Goal: Task Accomplishment & Management: Use online tool/utility

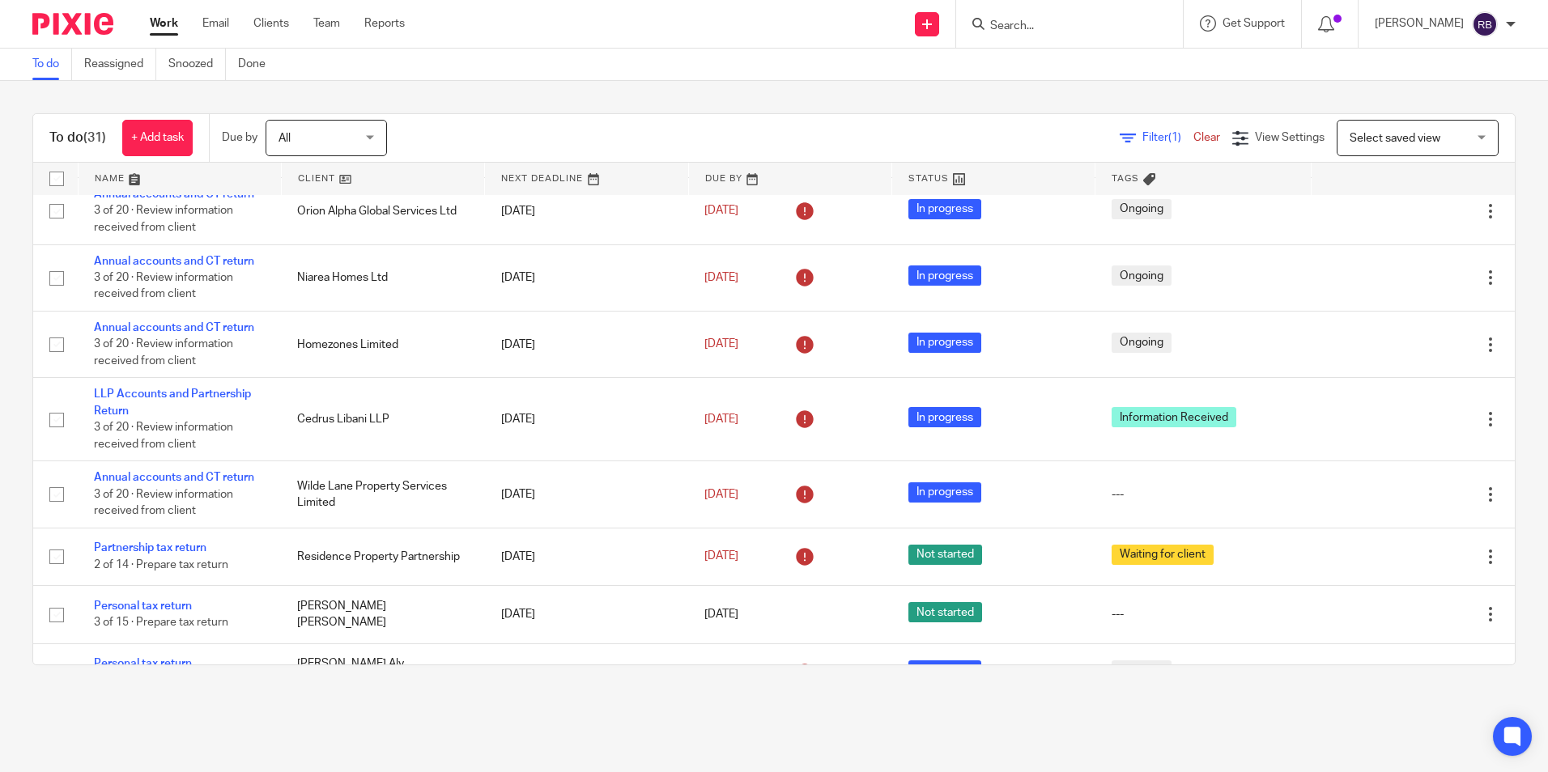
scroll to position [810, 0]
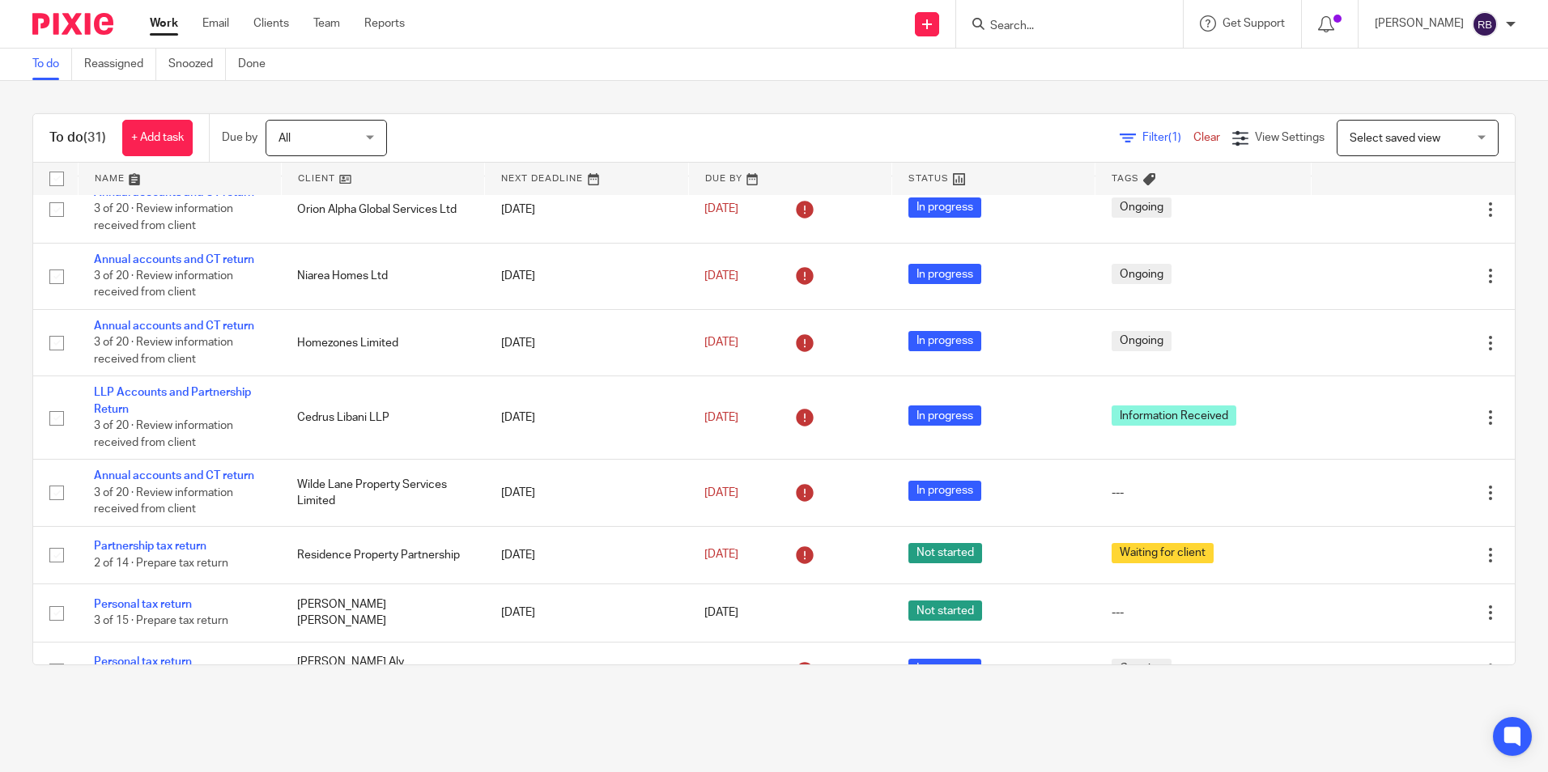
click at [1183, 719] on main "To do Reassigned Snoozed Done To do (31) + Add task Due by All All [DATE] [DATE…" at bounding box center [774, 386] width 1548 height 772
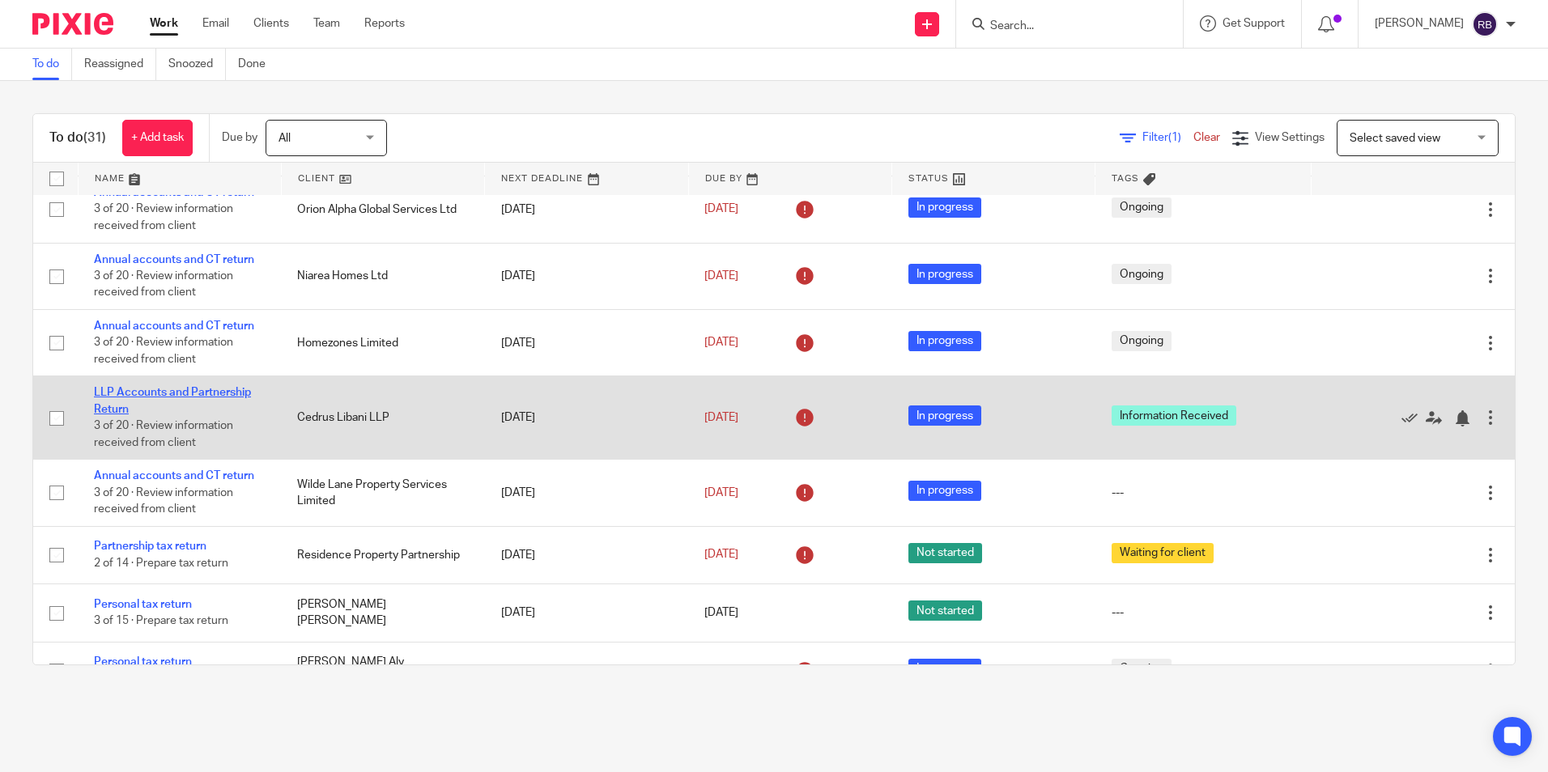
click at [185, 414] on link "LLP Accounts and Partnership Return" at bounding box center [172, 401] width 157 height 28
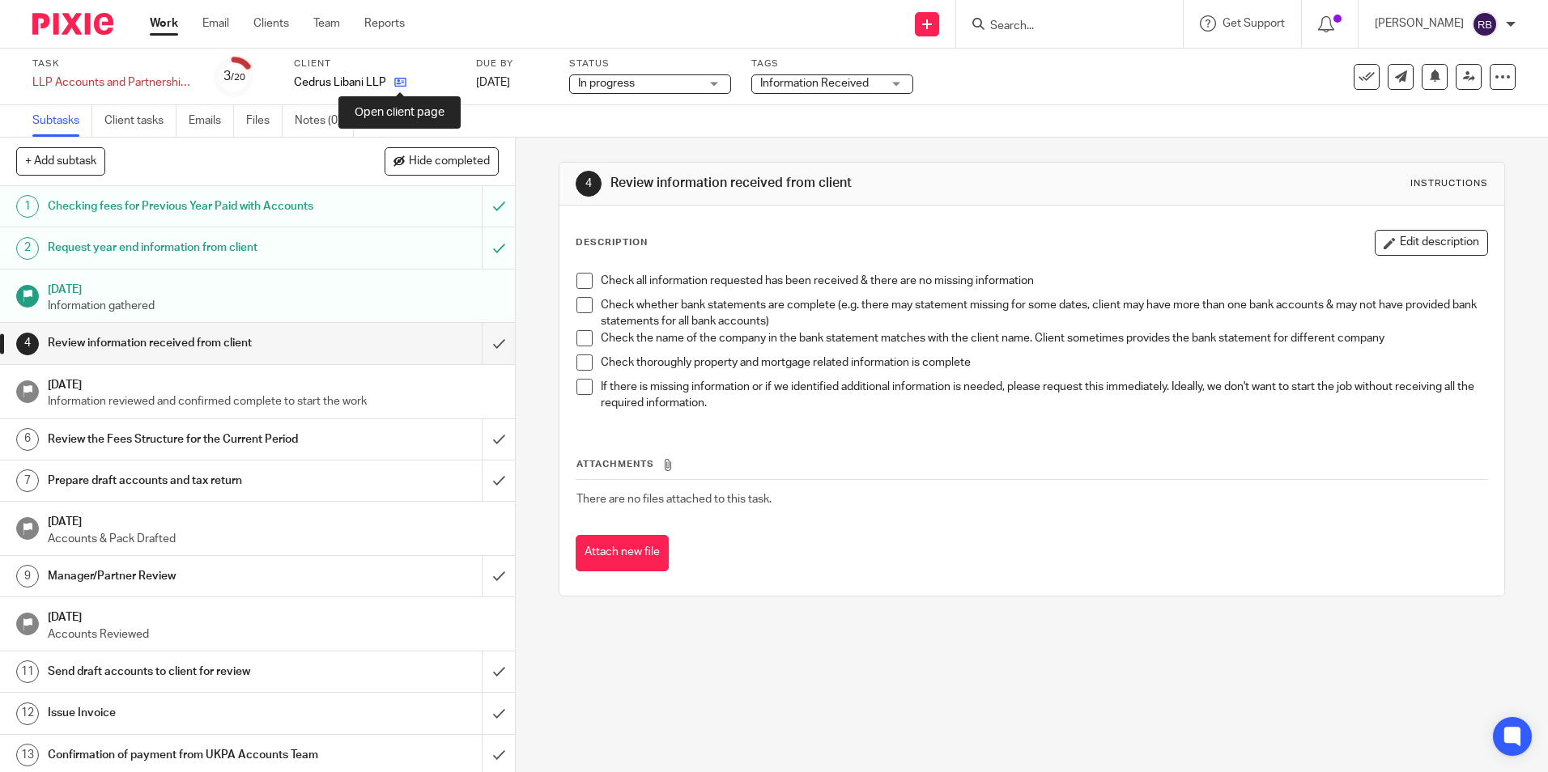
click at [397, 83] on icon at bounding box center [400, 82] width 12 height 12
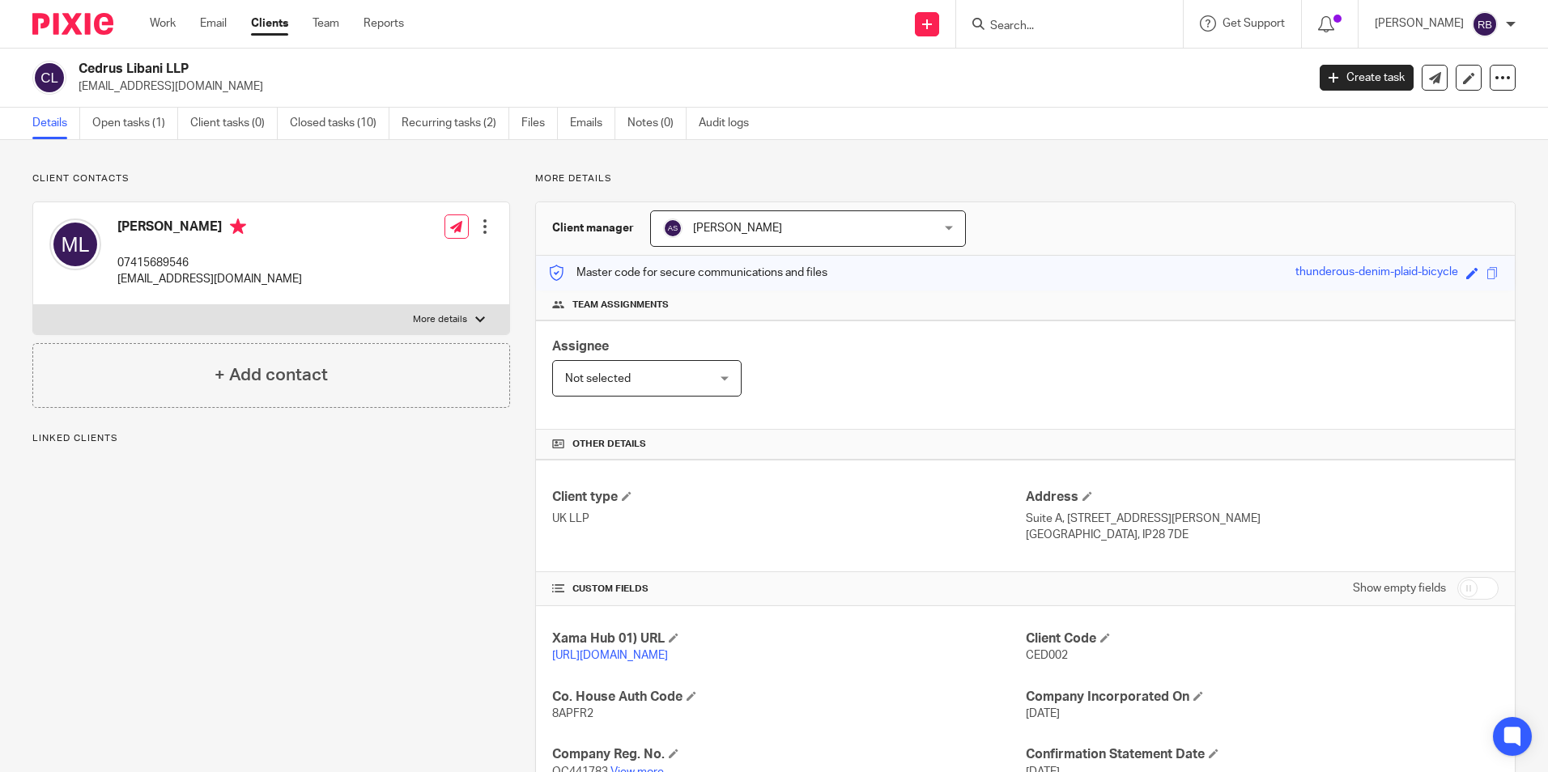
drag, startPoint x: 182, startPoint y: 63, endPoint x: 73, endPoint y: 56, distance: 109.5
click at [73, 56] on div "Cedrus Libani LLP tnt.mgmt.cedrus@gmail.com Create task Update from Companies H…" at bounding box center [774, 78] width 1548 height 59
click at [333, 74] on h2 "Cedrus Libani LLP" at bounding box center [565, 69] width 973 height 17
click at [170, 19] on link "Work" at bounding box center [163, 23] width 26 height 16
